Goal: Communication & Community: Answer question/provide support

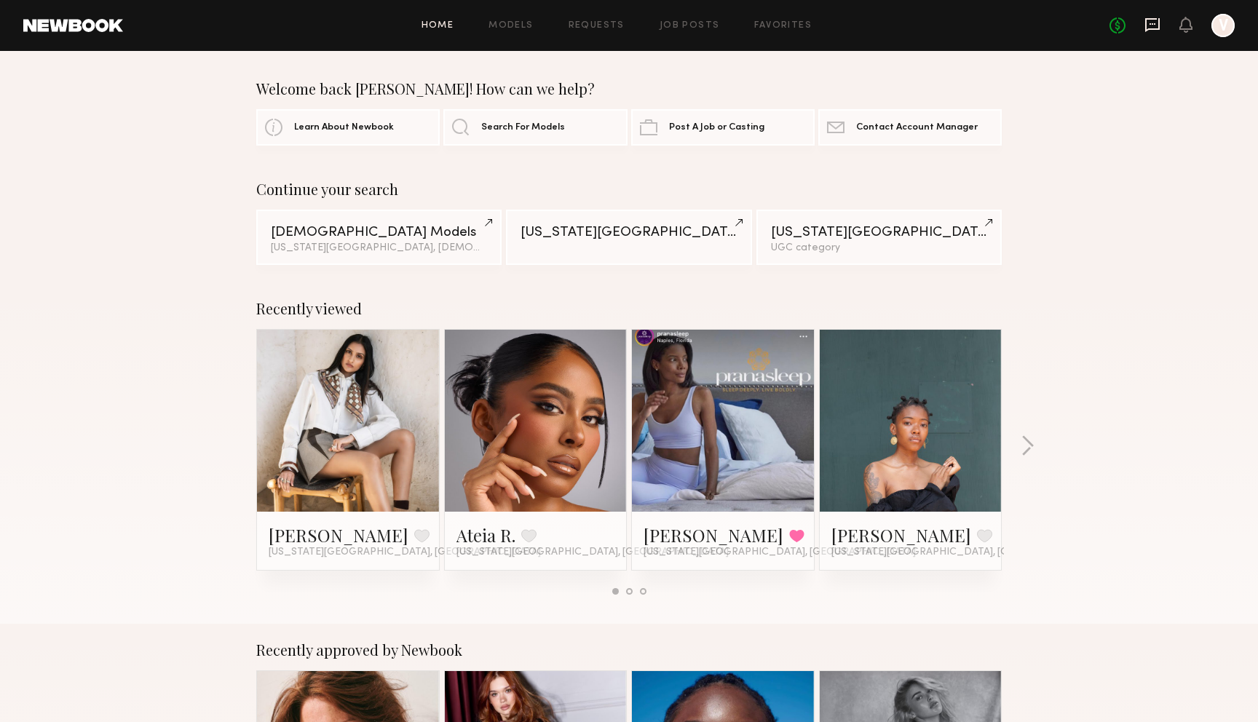
click at [1159, 31] on icon at bounding box center [1152, 25] width 16 height 16
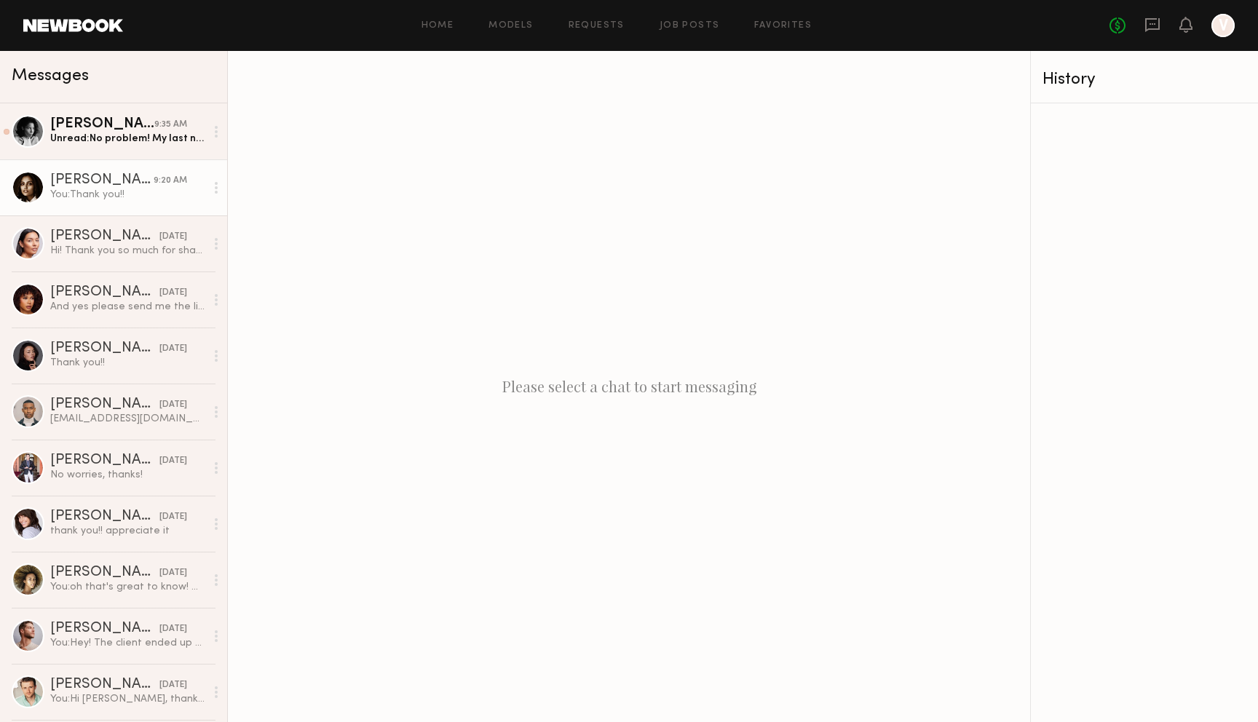
click at [162, 201] on div "You: Thank you!!" at bounding box center [127, 195] width 155 height 14
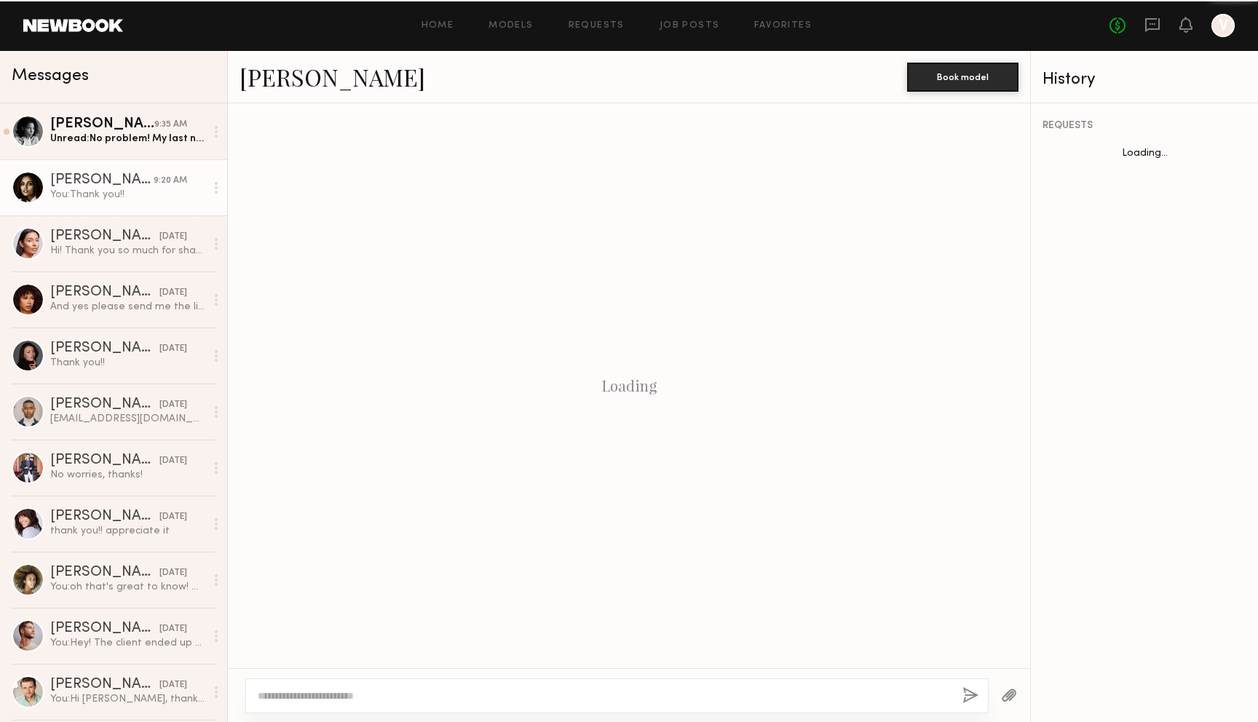
scroll to position [1274, 0]
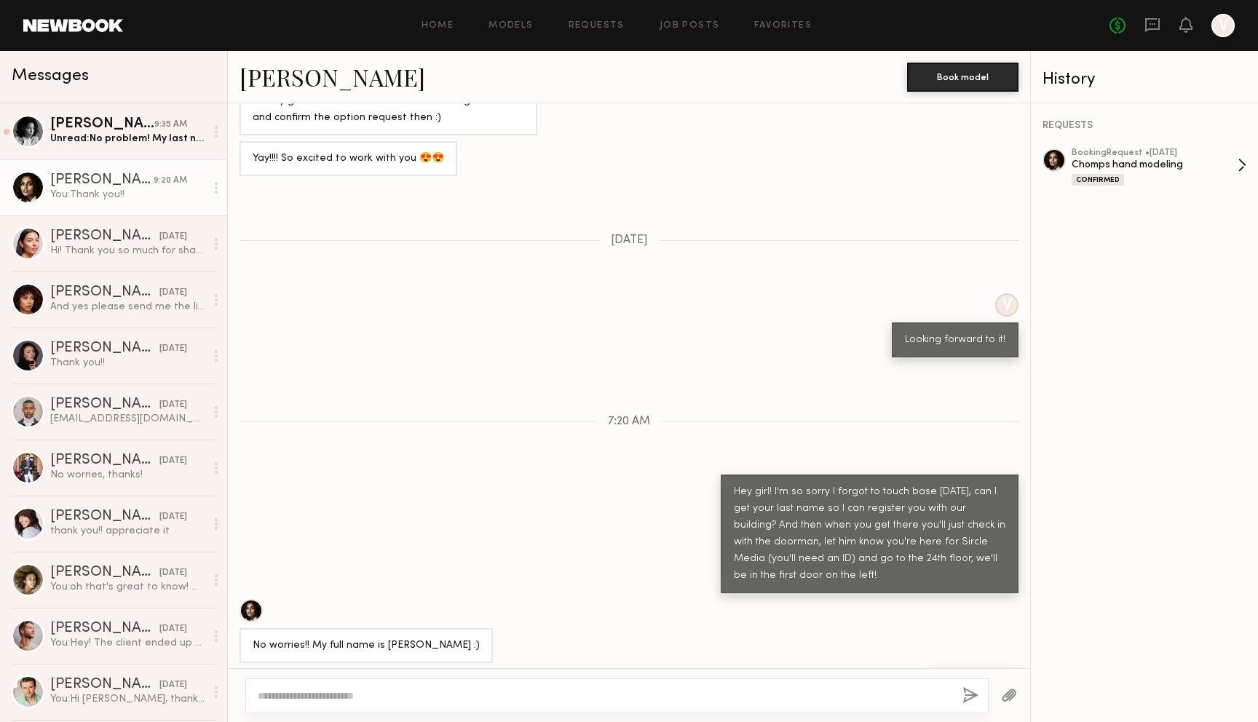
click at [1184, 168] on div "Chomps hand modeling" at bounding box center [1155, 165] width 166 height 14
click at [144, 141] on div "Unread: No problem! My last name is Ramadhan :) see you at 11:30!" at bounding box center [127, 139] width 155 height 14
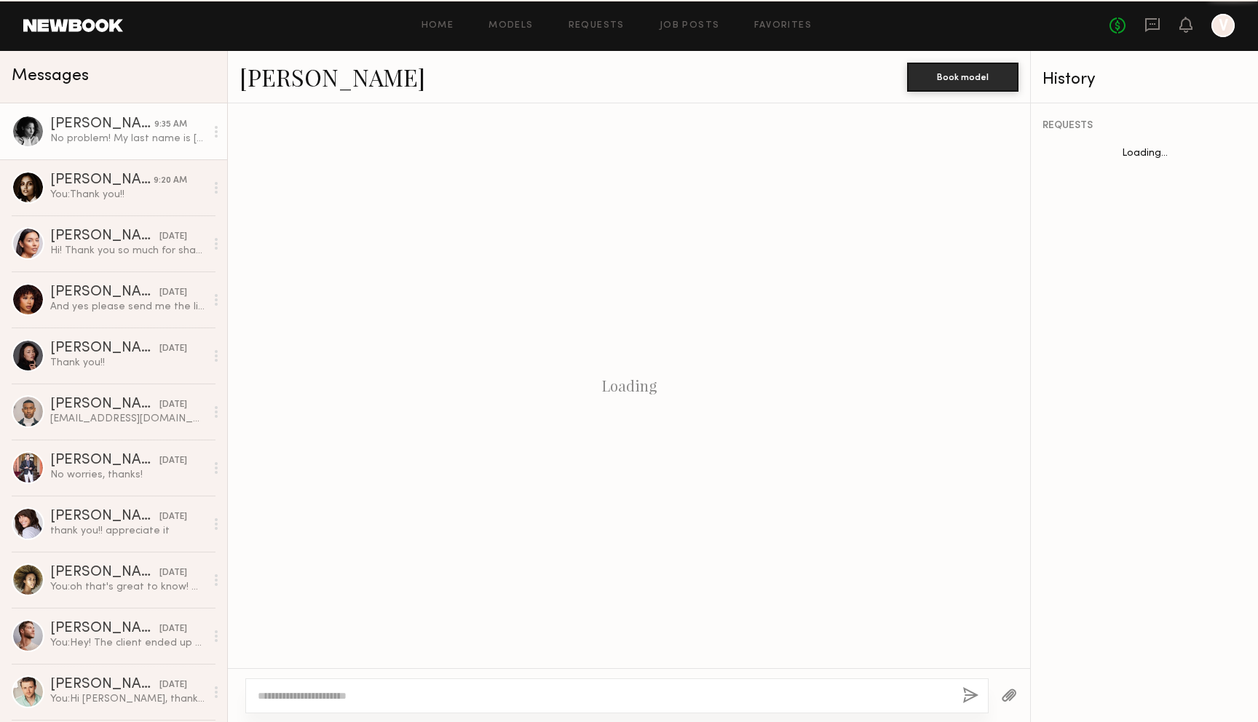
scroll to position [898, 0]
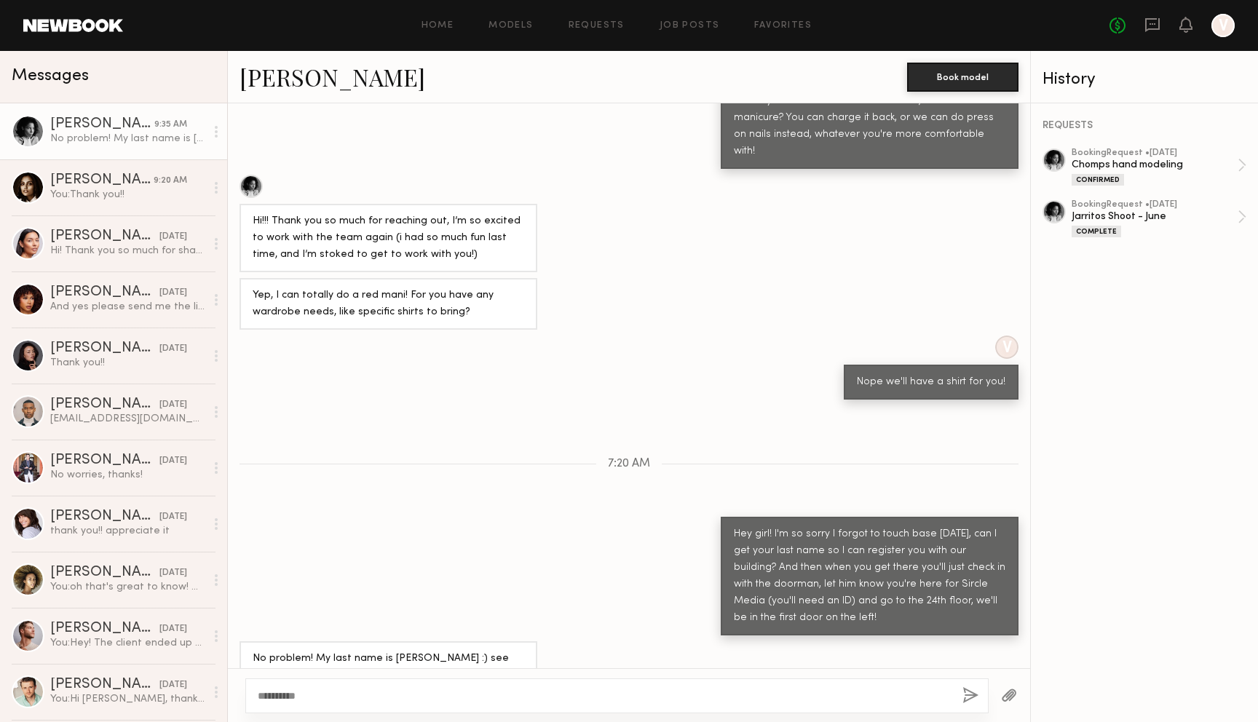
type textarea "**********"
click at [969, 697] on button "button" at bounding box center [970, 696] width 16 height 18
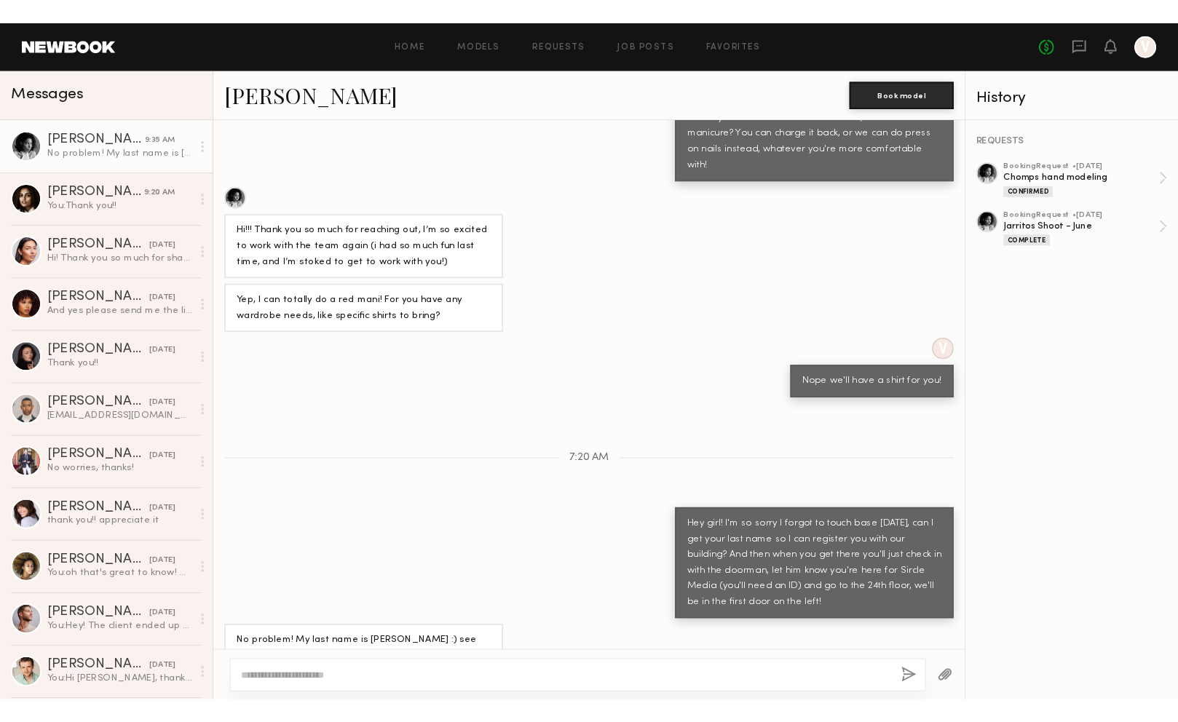
scroll to position [1078, 0]
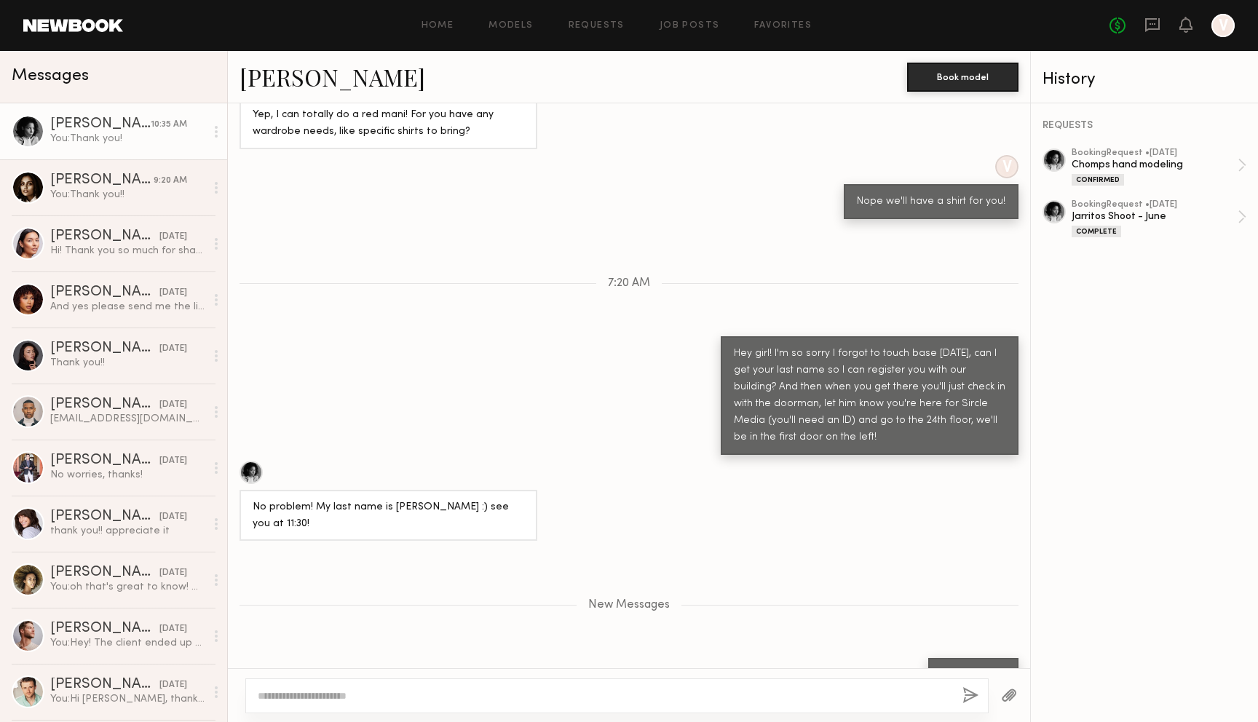
click at [409, 499] on div "No problem! My last name is Ramadhan :) see you at 11:30!" at bounding box center [389, 515] width 272 height 33
copy div "Ramadhan"
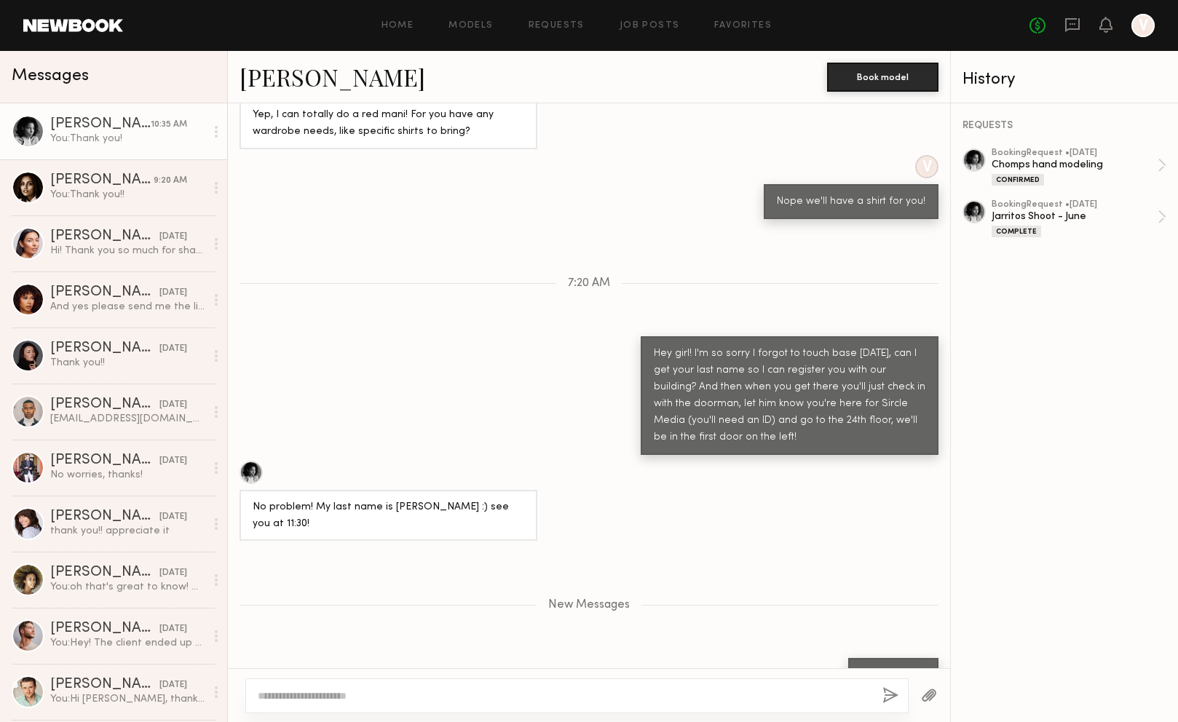
click at [480, 692] on textarea at bounding box center [564, 696] width 613 height 15
type textarea "**********"
click at [890, 692] on button "button" at bounding box center [890, 696] width 16 height 18
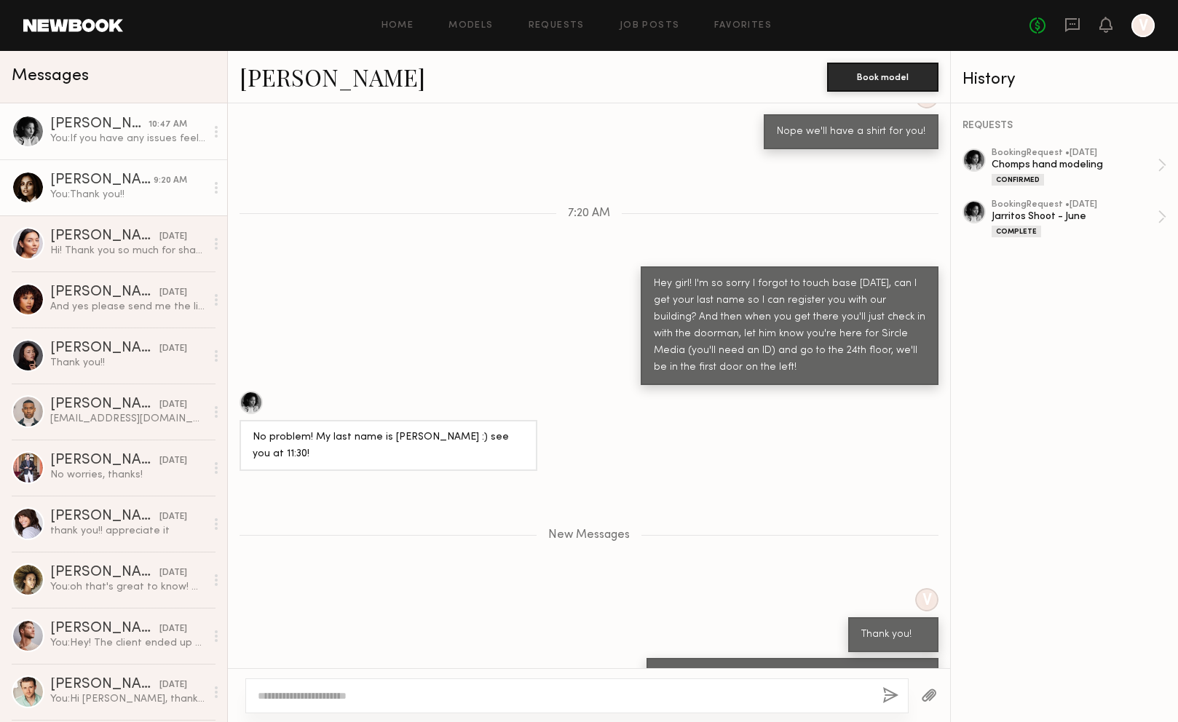
scroll to position [1239, 0]
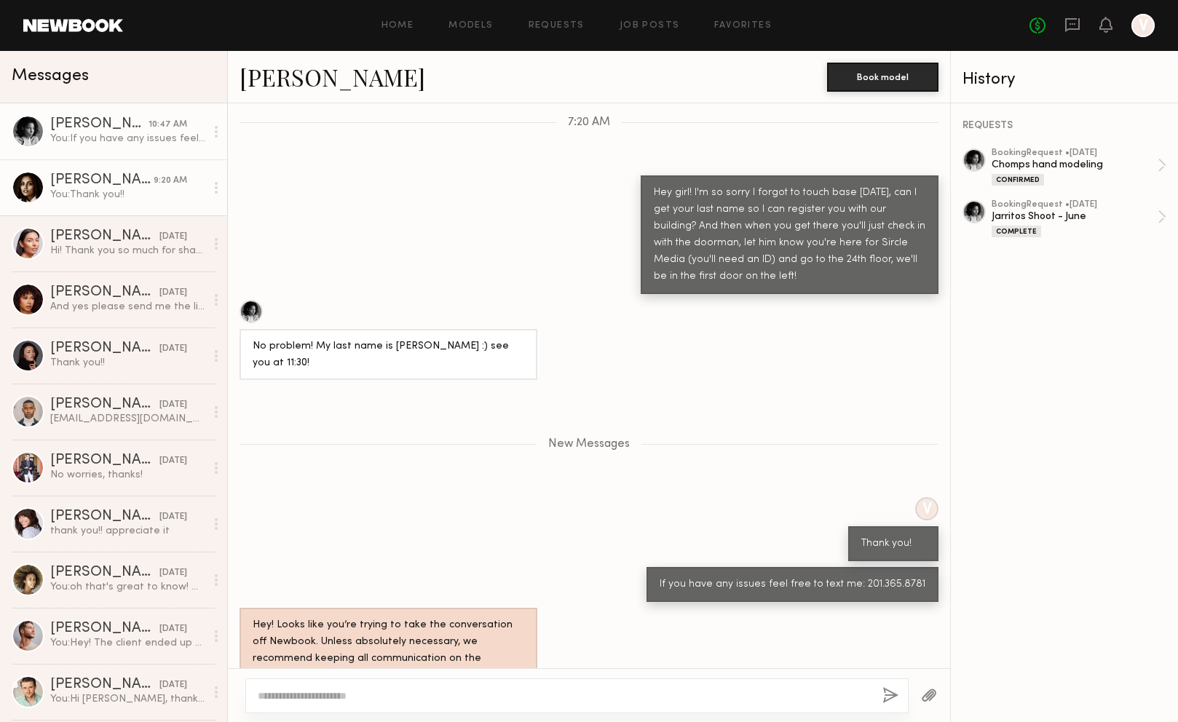
click at [138, 191] on div "You: Thank you!!" at bounding box center [127, 195] width 155 height 14
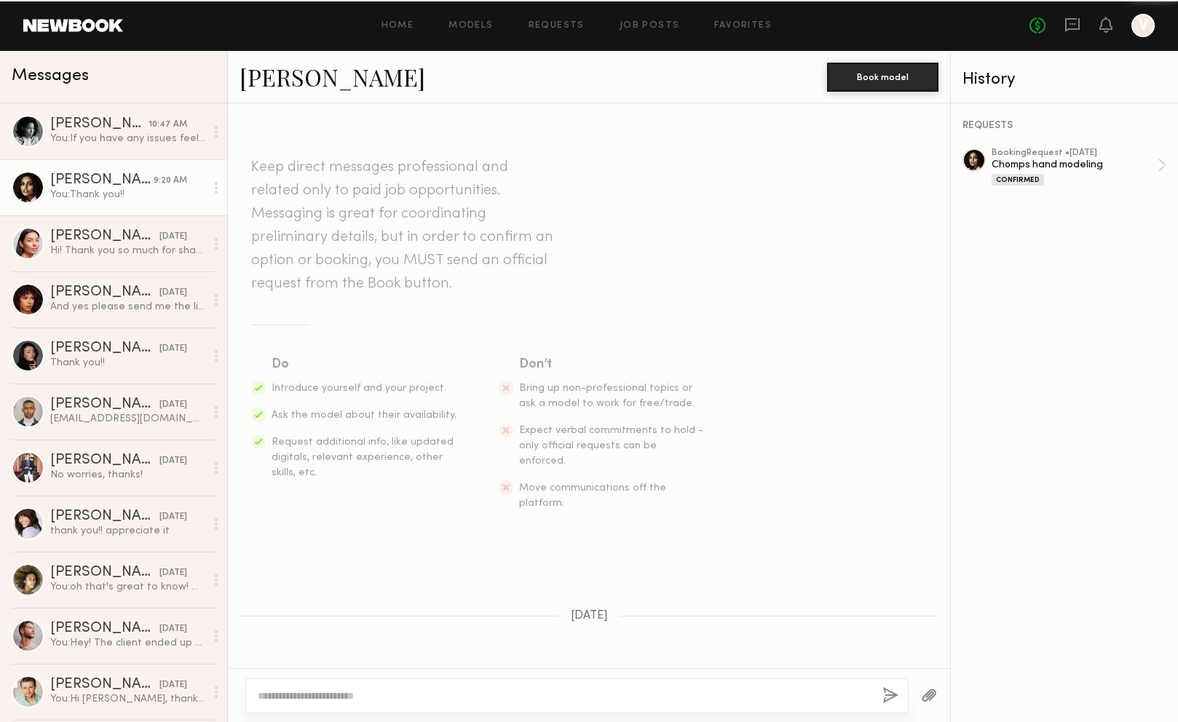
scroll to position [1274, 0]
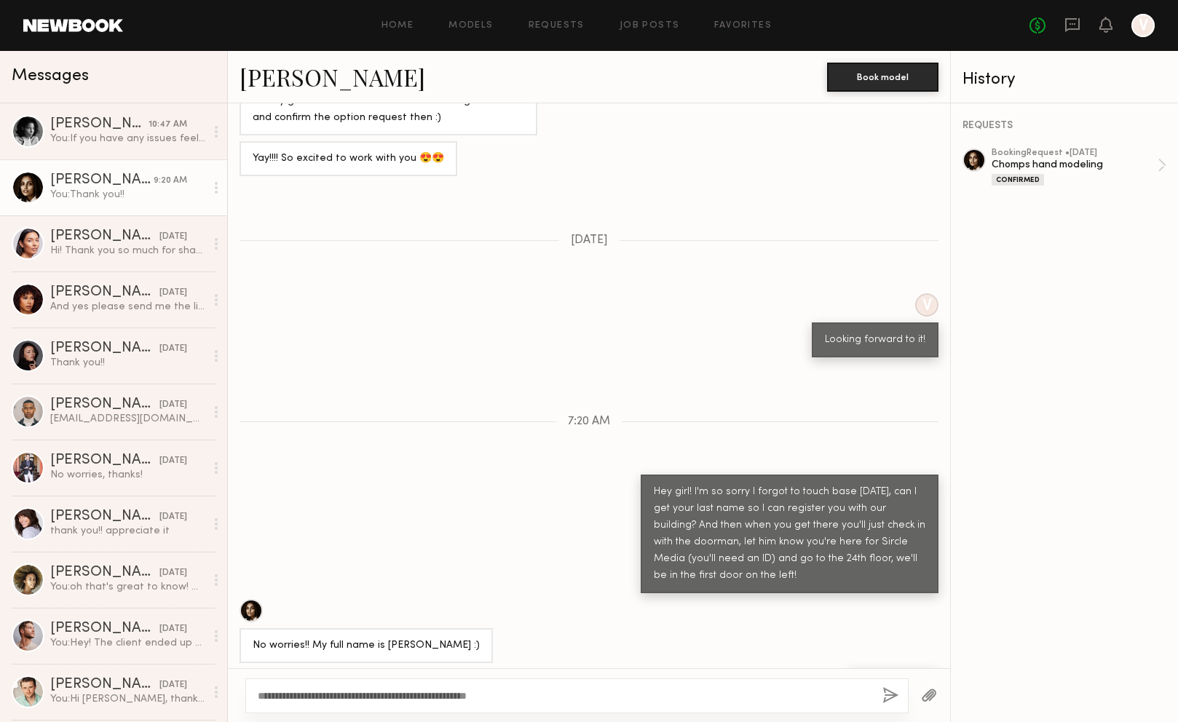
type textarea "**********"
click at [887, 693] on button "button" at bounding box center [890, 696] width 16 height 18
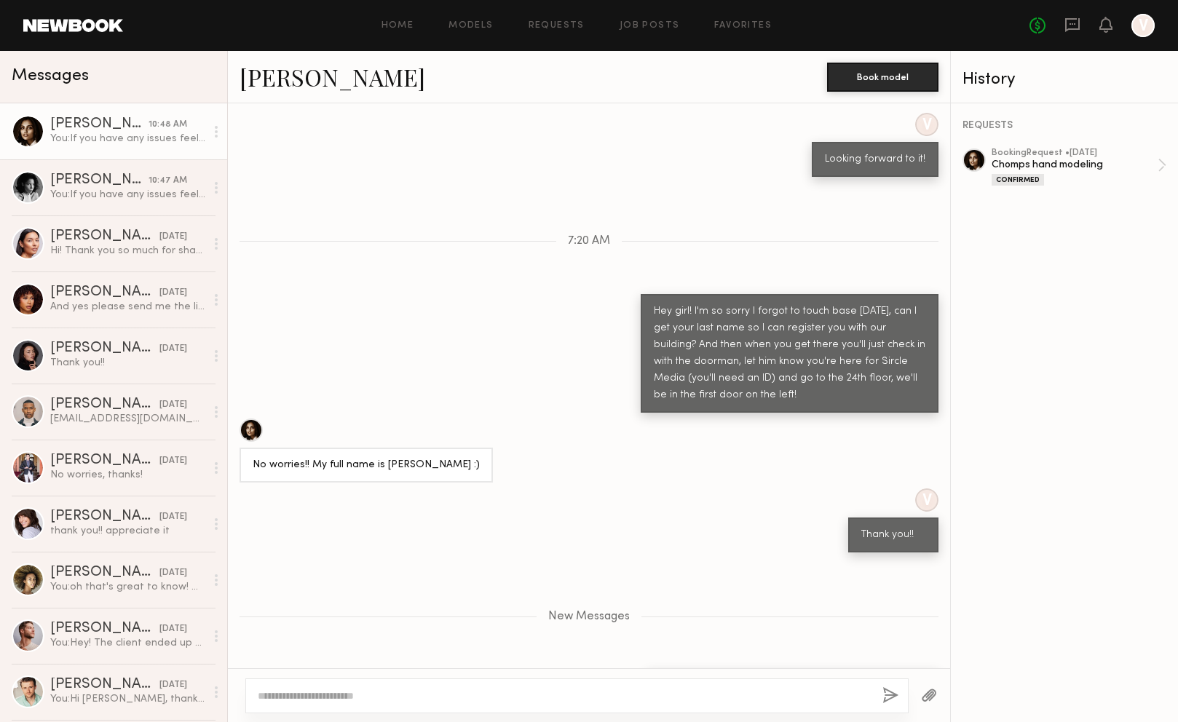
scroll to position [1545, 0]
